Goal: Information Seeking & Learning: Understand process/instructions

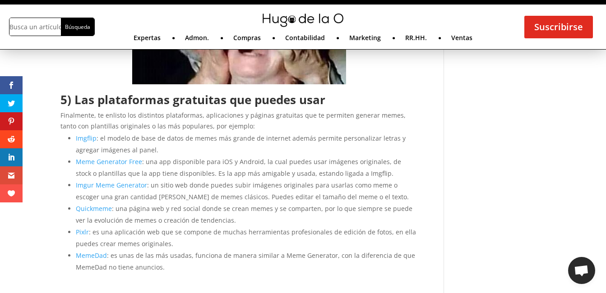
scroll to position [1684, 0]
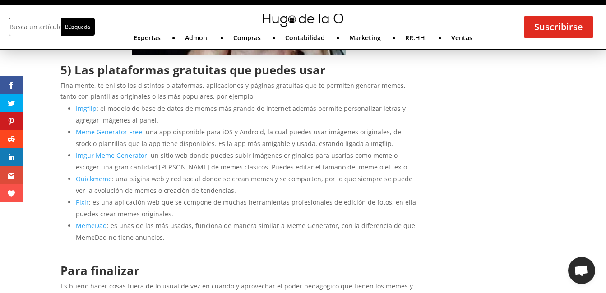
click at [112, 136] on link "Meme Generator Free" at bounding box center [109, 132] width 66 height 9
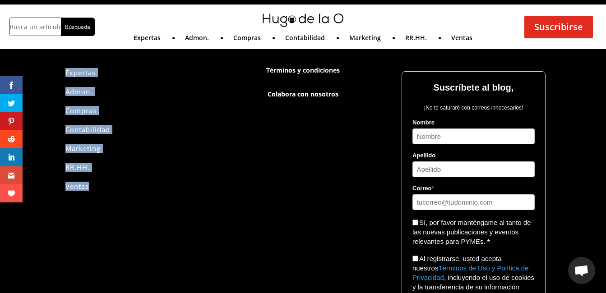
scroll to position [2867, 0]
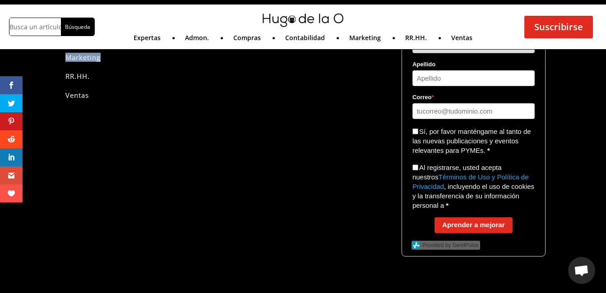
drag, startPoint x: 59, startPoint y: 106, endPoint x: 117, endPoint y: 61, distance: 73.0
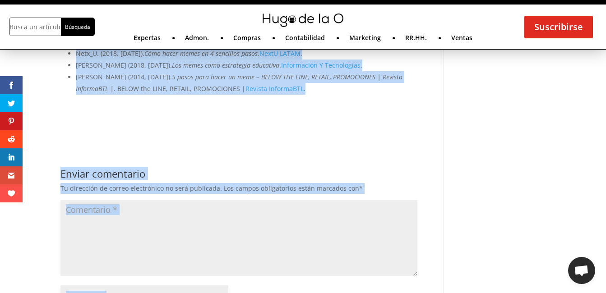
scroll to position [2236, 0]
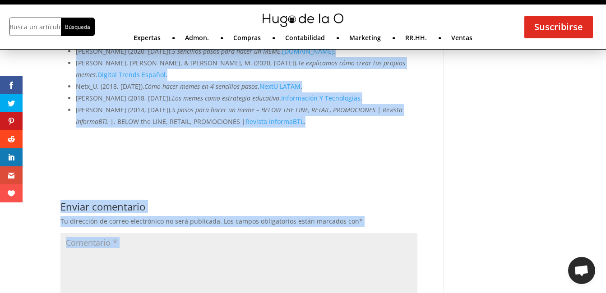
click at [309, 128] on li "[PERSON_NAME] (2014, [DATE]). 5 pasos para hacer un meme – BELOW THE LINE, RETA…" at bounding box center [246, 115] width 341 height 23
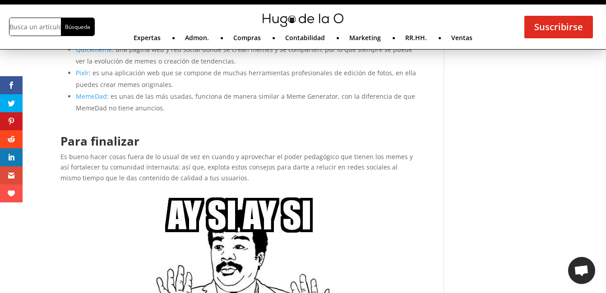
scroll to position [1831, 0]
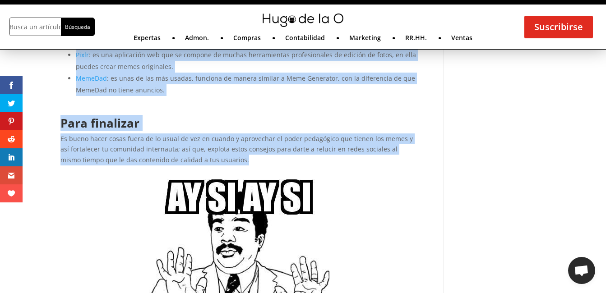
drag, startPoint x: 261, startPoint y: 91, endPoint x: 83, endPoint y: 27, distance: 188.9
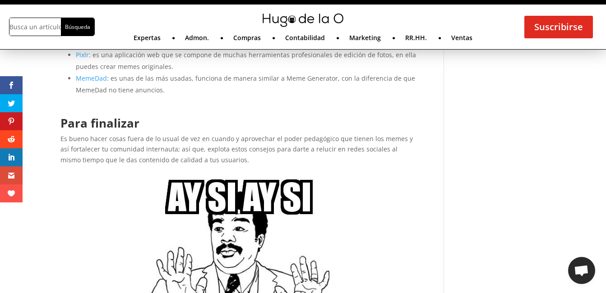
drag, startPoint x: 83, startPoint y: 27, endPoint x: 240, endPoint y: 182, distance: 220.4
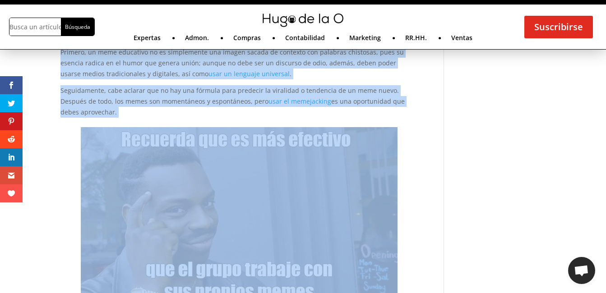
scroll to position [0, 0]
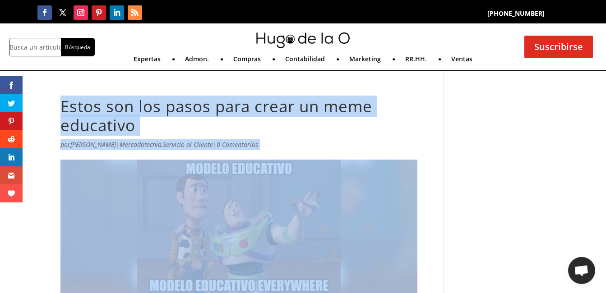
drag, startPoint x: 220, startPoint y: 173, endPoint x: 54, endPoint y: 95, distance: 183.8
copy article "Lorem ips dol sitam cons adipi el sedd eiusmodte inc Utlab Etdolo | Magnaaliqua…"
click at [400, 133] on h1 "Estos son los pasos para crear un meme educativo" at bounding box center [238, 118] width 357 height 42
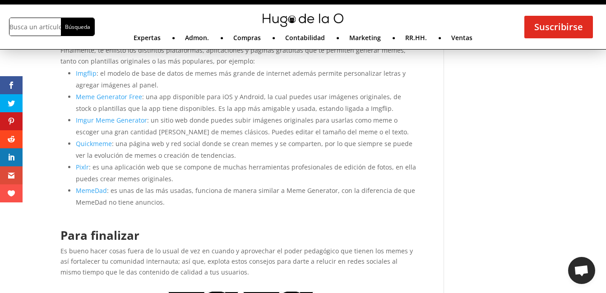
scroll to position [1662, 0]
